Goal: Information Seeking & Learning: Learn about a topic

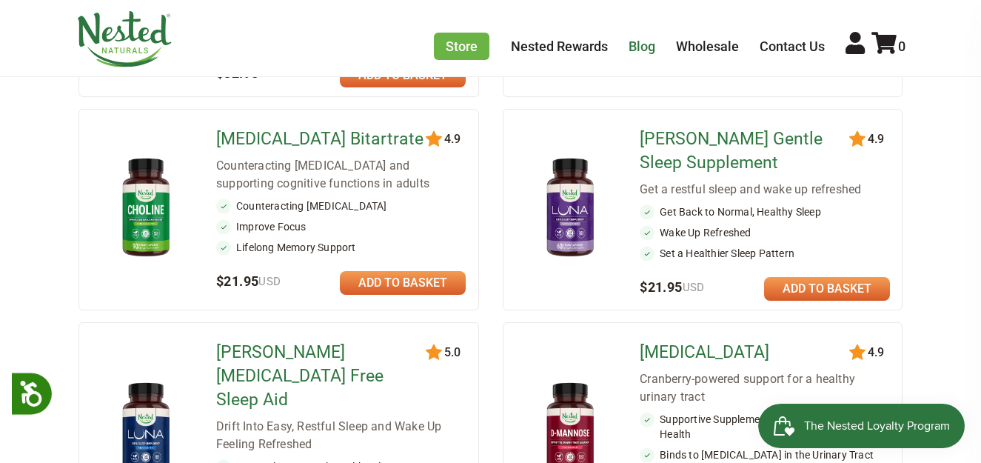
click at [642, 50] on link "Blog" at bounding box center [641, 46] width 27 height 16
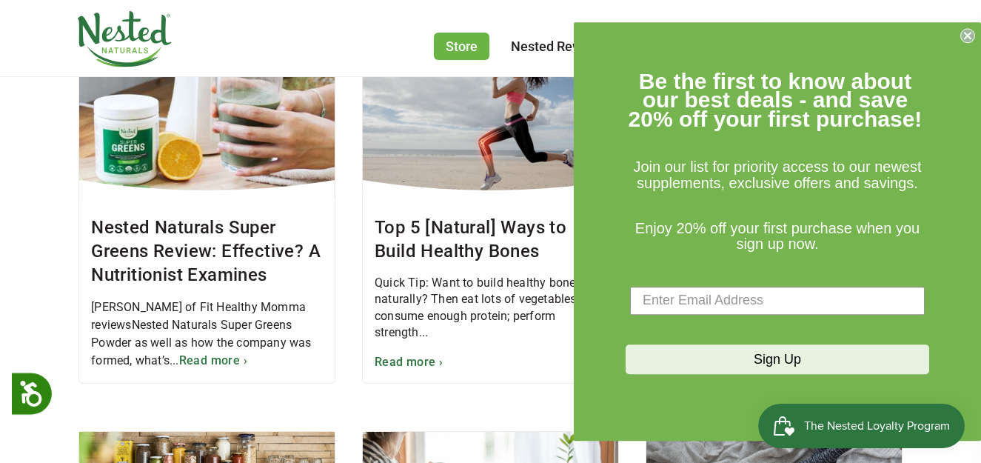
click at [967, 31] on circle "Close dialog" at bounding box center [968, 35] width 14 height 14
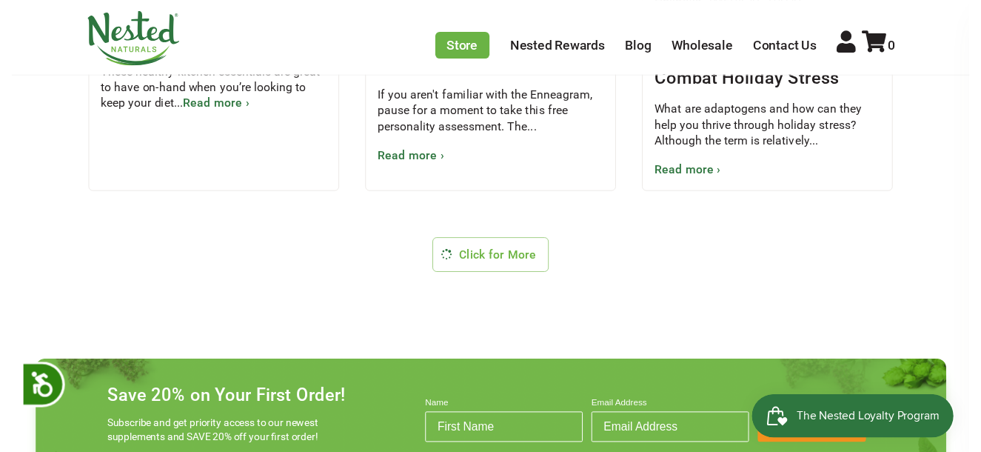
scroll to position [1406, 0]
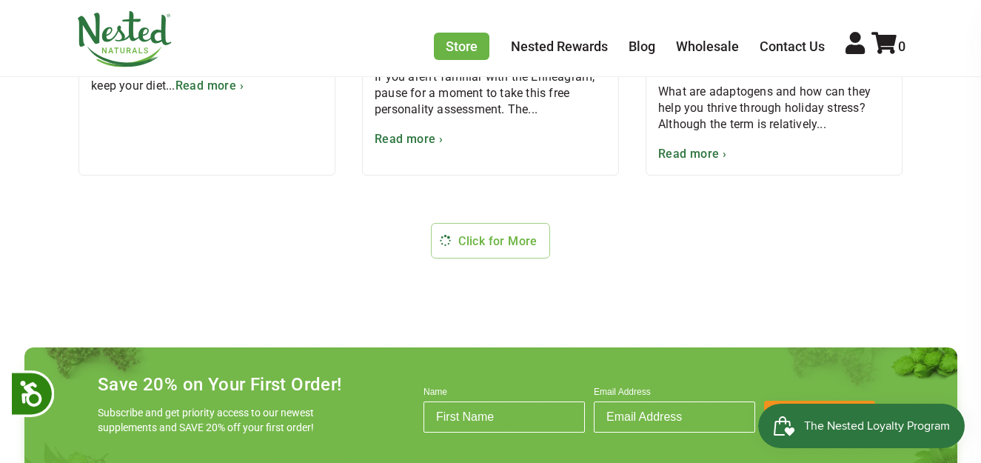
click at [519, 244] on link "Click for More" at bounding box center [490, 241] width 119 height 36
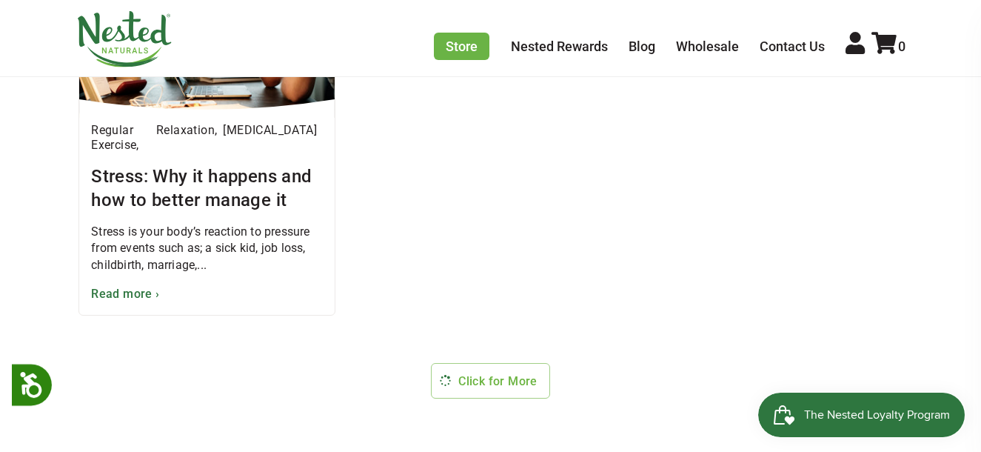
scroll to position [2956, 0]
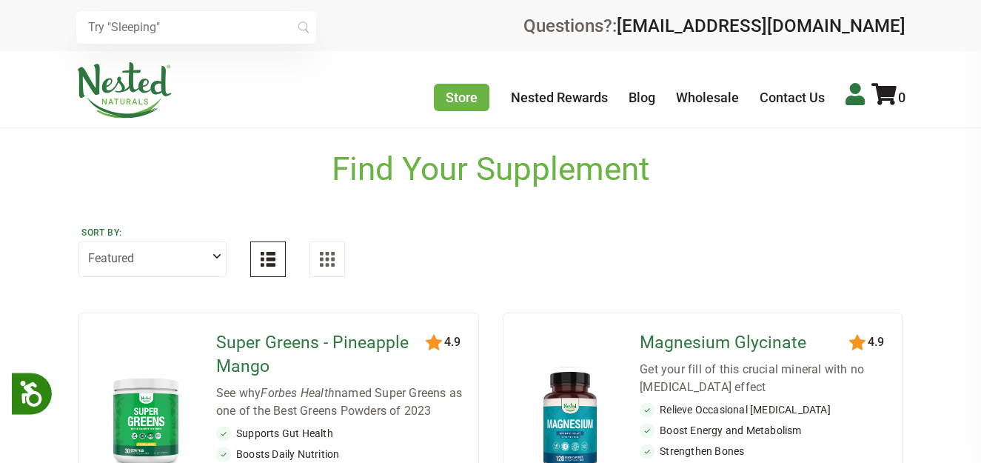
scroll to position [435, 0]
